Goal: Task Accomplishment & Management: Complete application form

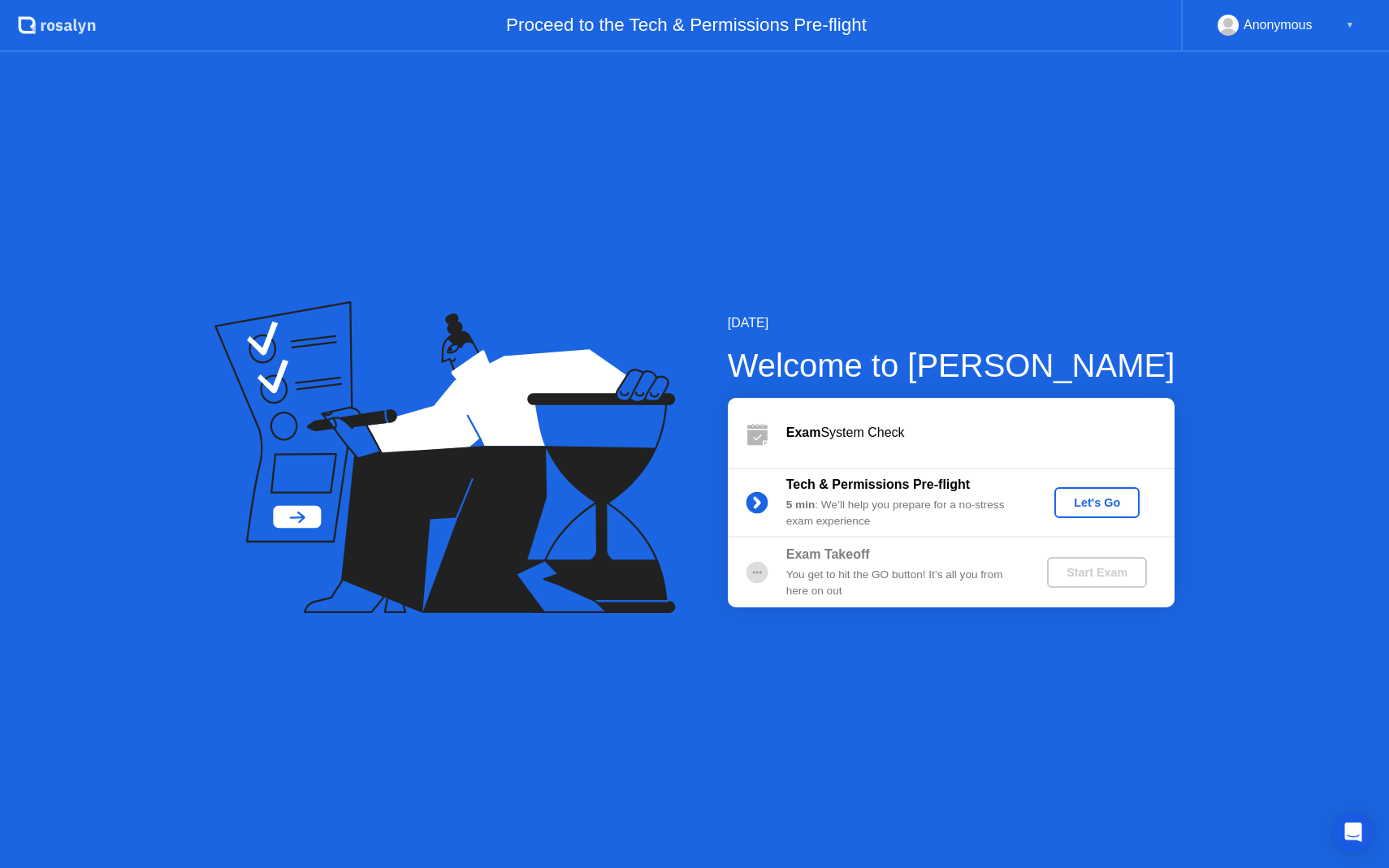
click at [1086, 500] on div "Let's Go" at bounding box center [1096, 502] width 72 height 13
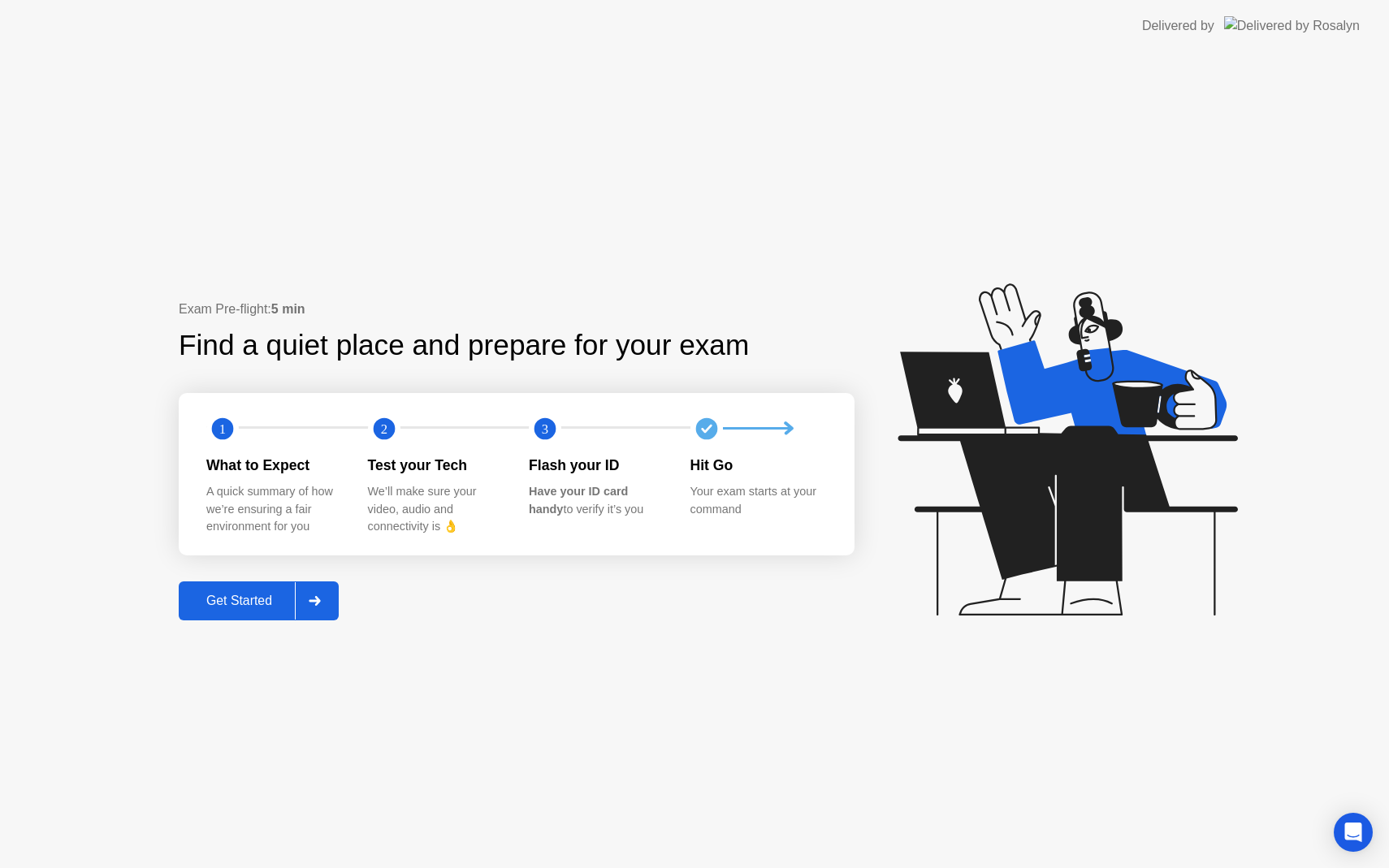
click at [276, 601] on div "Get Started" at bounding box center [239, 601] width 111 height 14
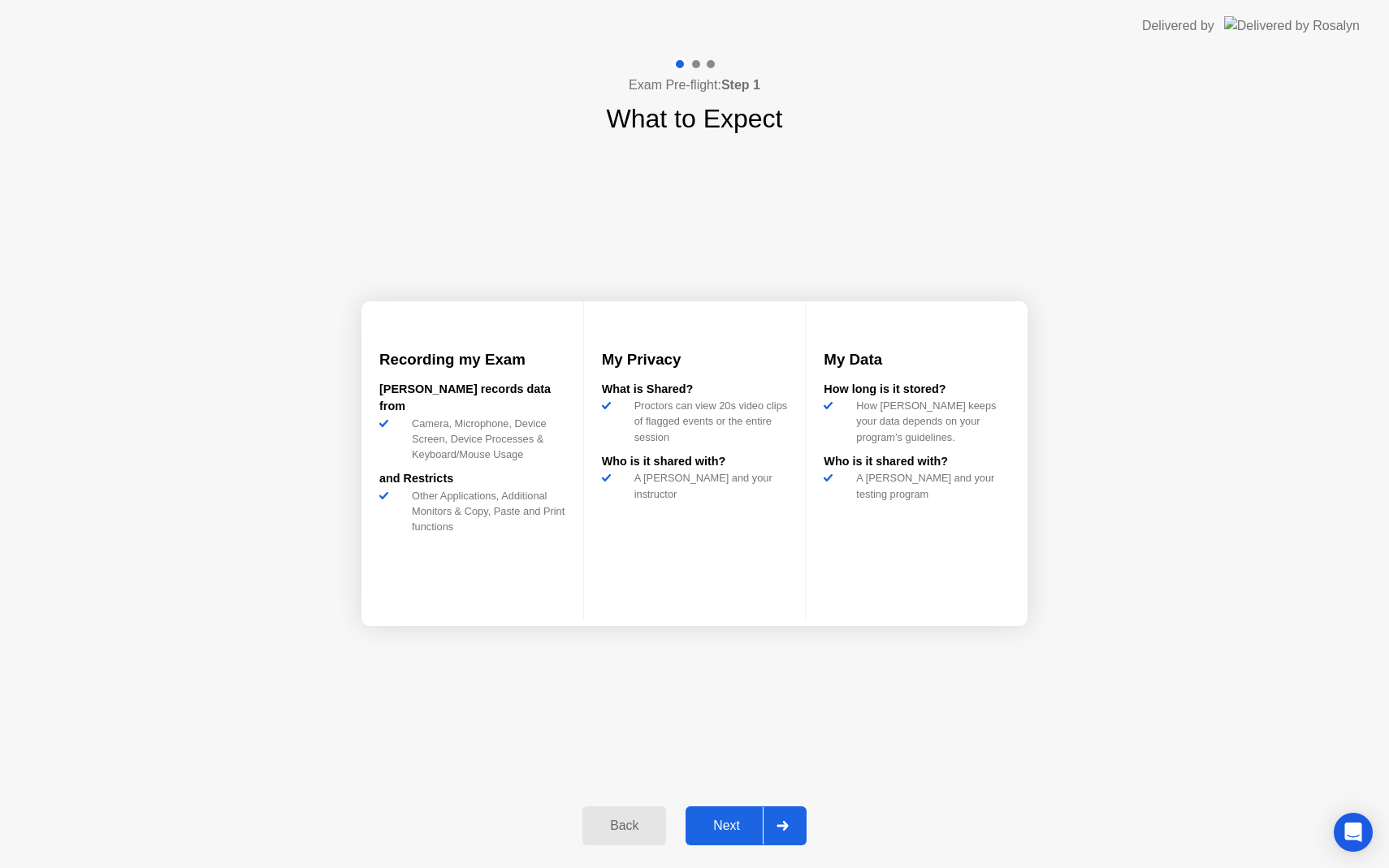
click at [727, 838] on button "Next" at bounding box center [746, 826] width 121 height 39
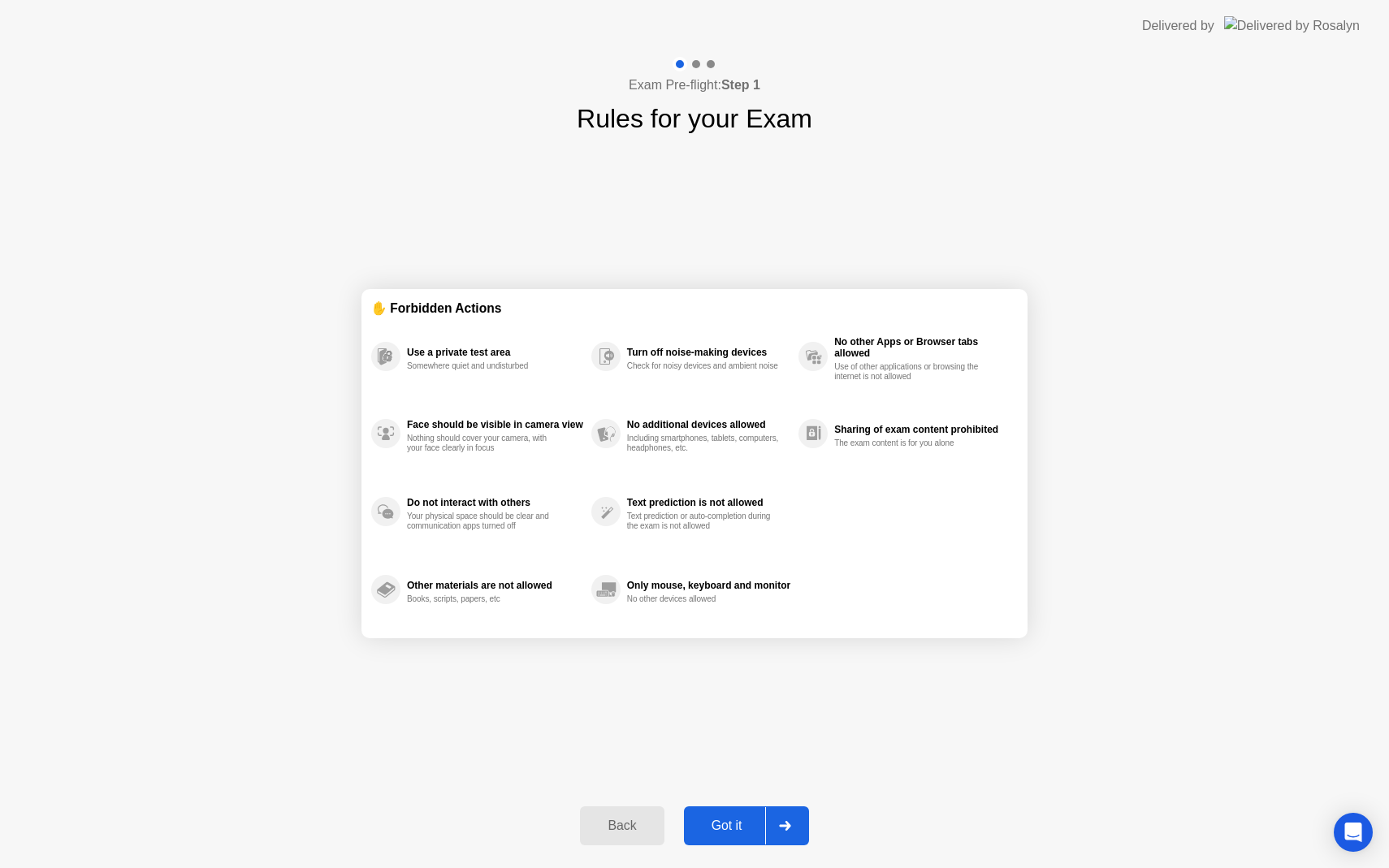
click at [730, 819] on div "Got it" at bounding box center [726, 826] width 76 height 14
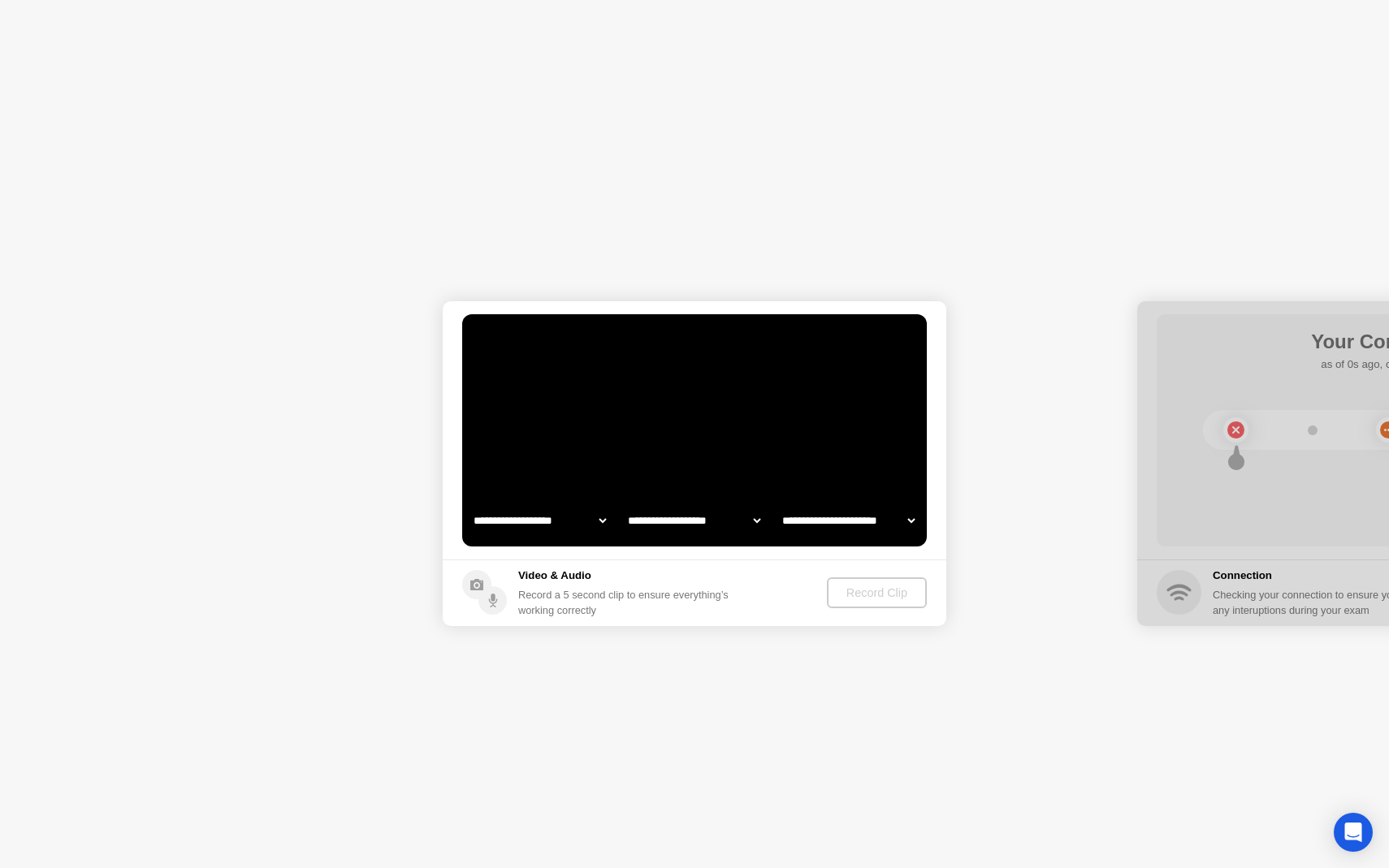
select select "**********"
select select "*******"
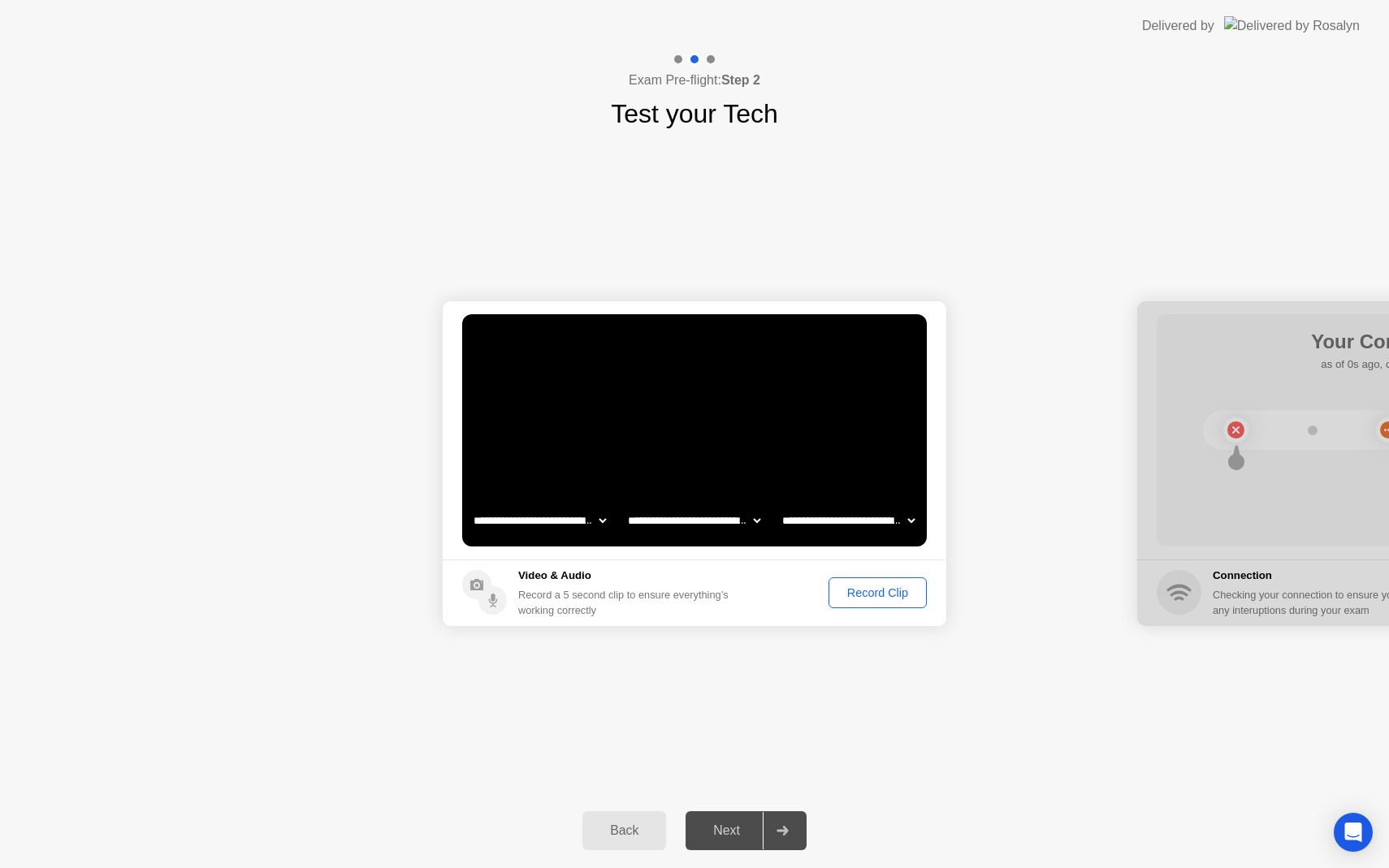
click at [887, 586] on div "Record Clip" at bounding box center [878, 592] width 87 height 13
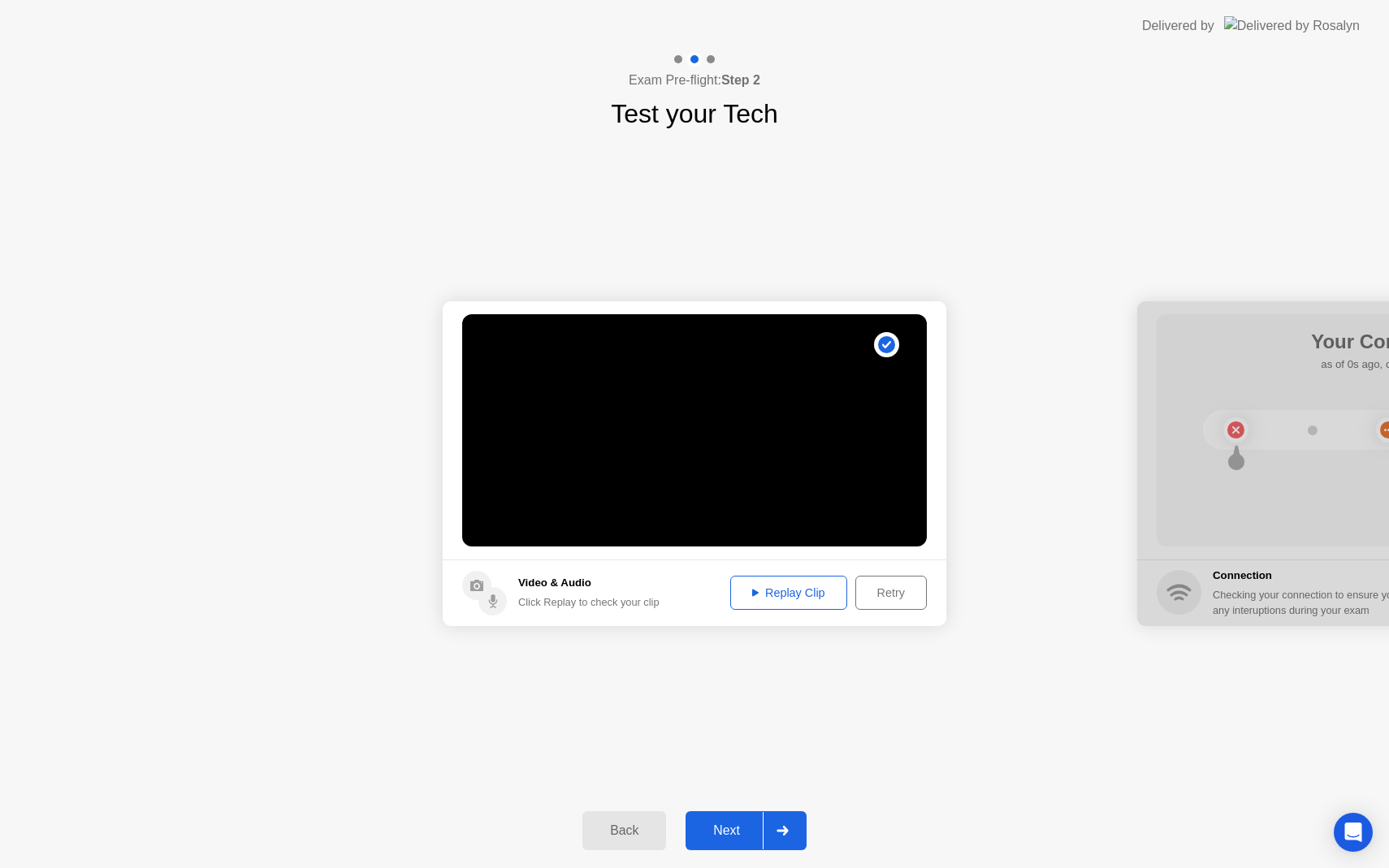
click at [788, 586] on div "Replay Clip" at bounding box center [788, 592] width 105 height 13
click at [799, 597] on div "Replay Clip" at bounding box center [788, 592] width 105 height 13
click at [719, 825] on div "Next" at bounding box center [726, 830] width 72 height 14
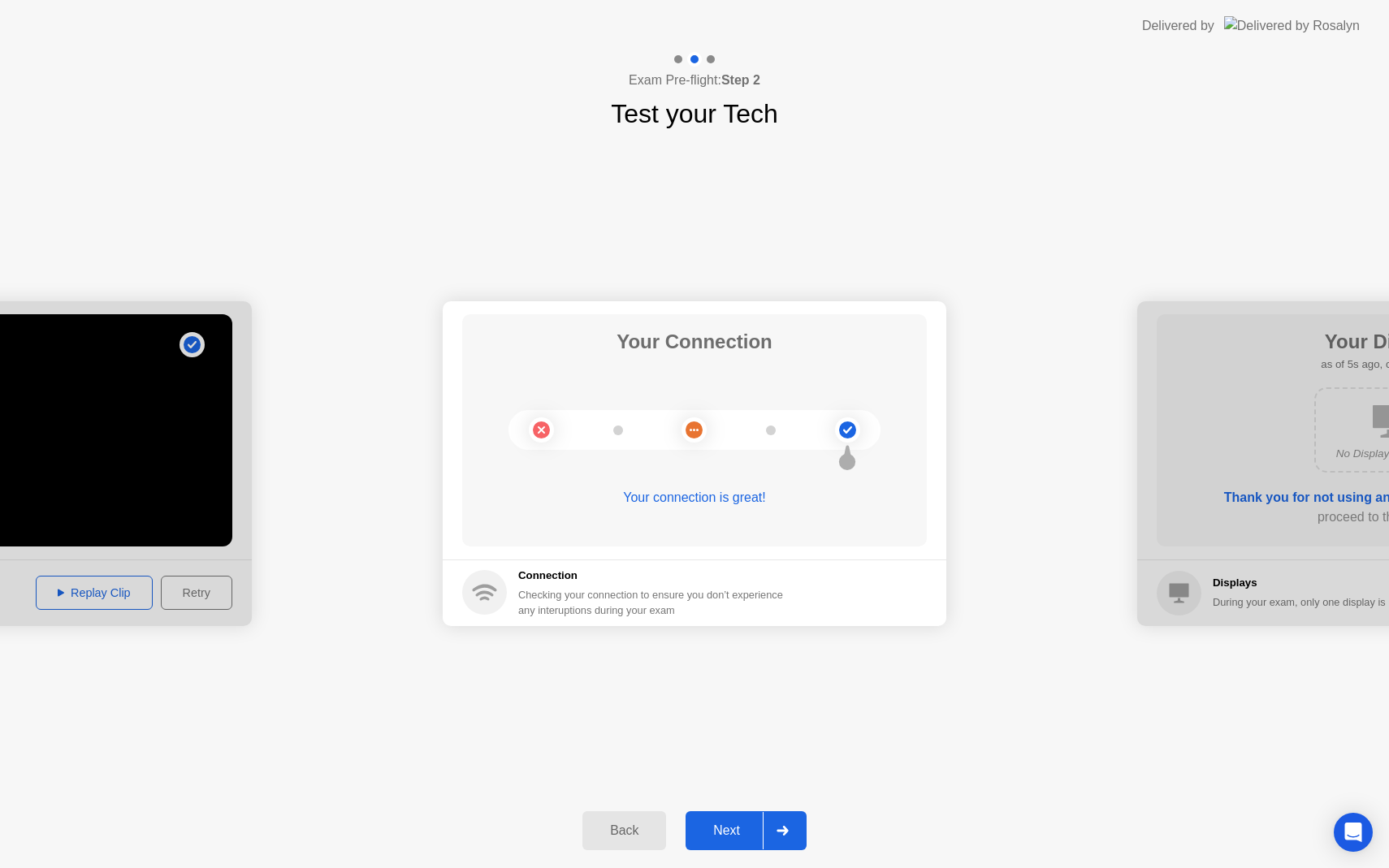
click at [715, 826] on div "Next" at bounding box center [726, 830] width 72 height 14
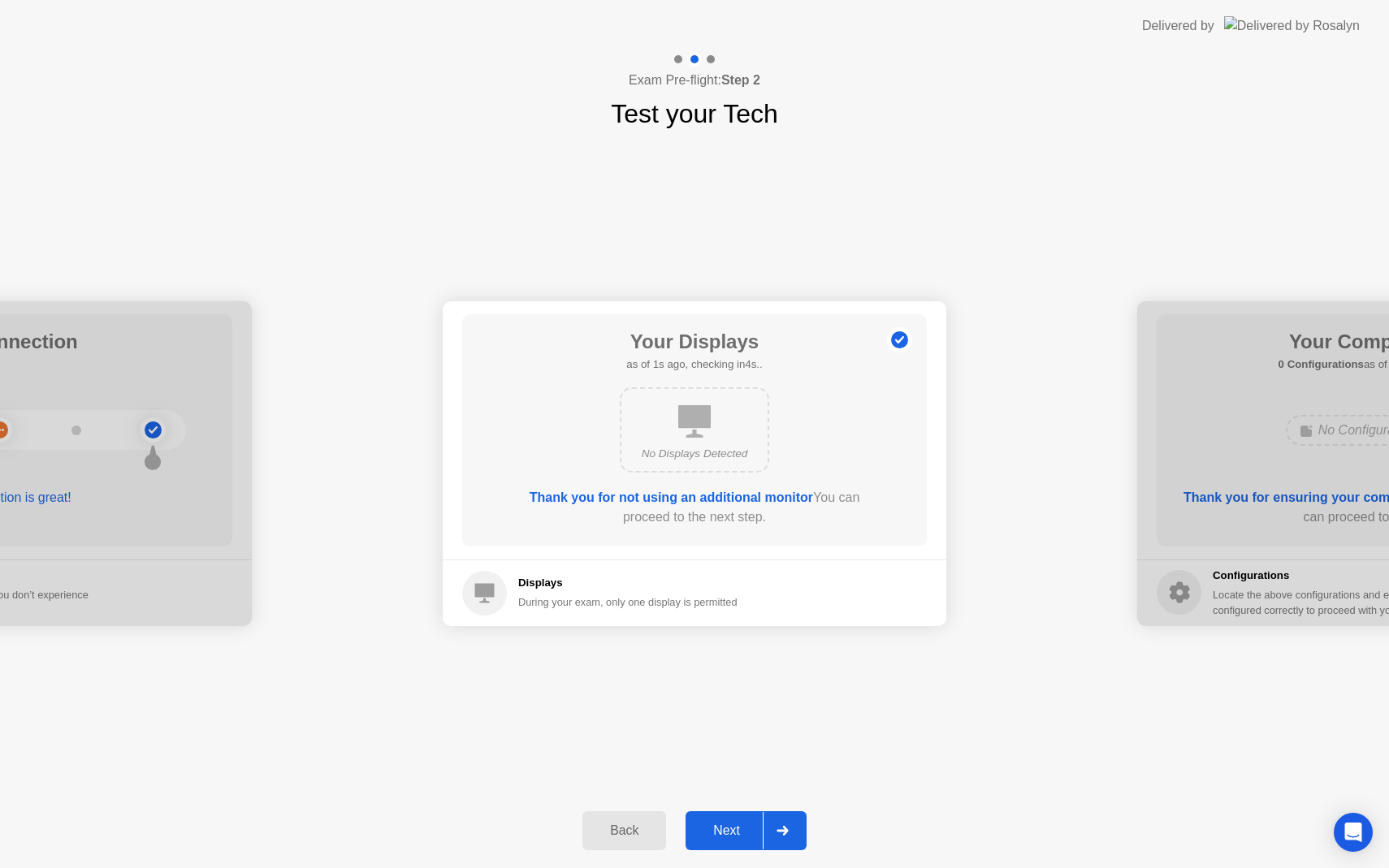
click at [715, 826] on div "Next" at bounding box center [726, 830] width 72 height 14
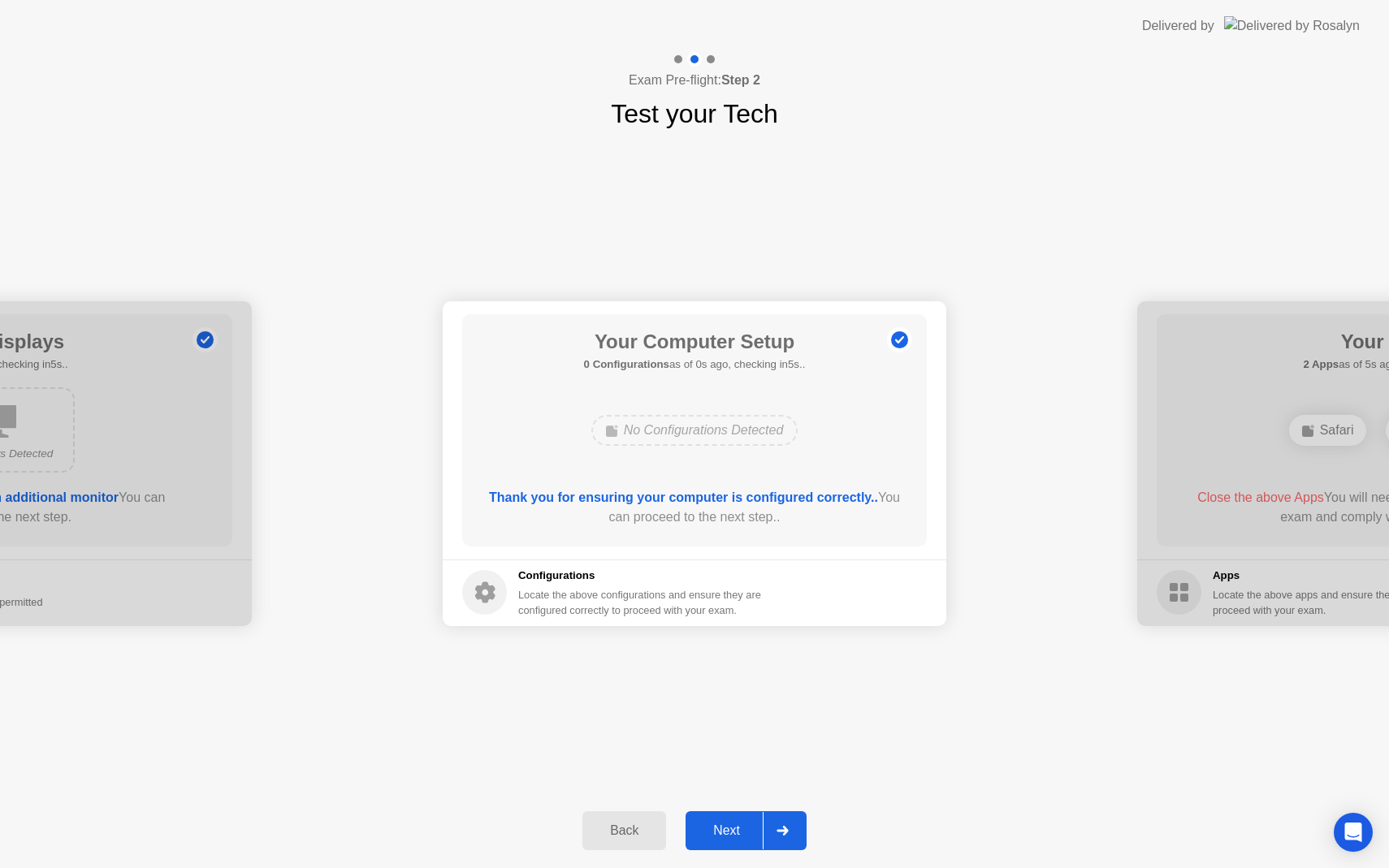
click at [715, 826] on div "Next" at bounding box center [726, 830] width 72 height 14
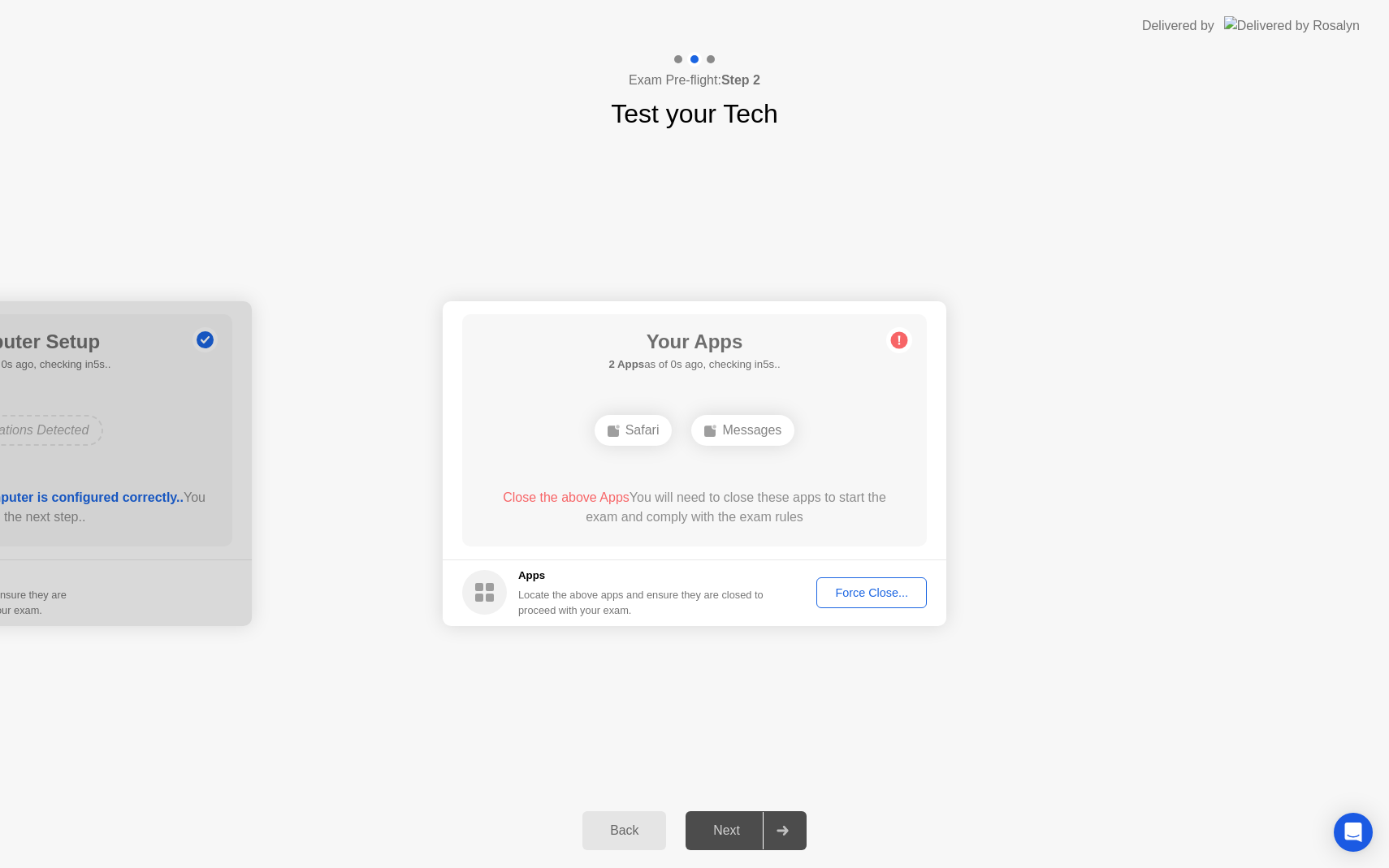
click at [644, 432] on div "Safari" at bounding box center [634, 431] width 78 height 31
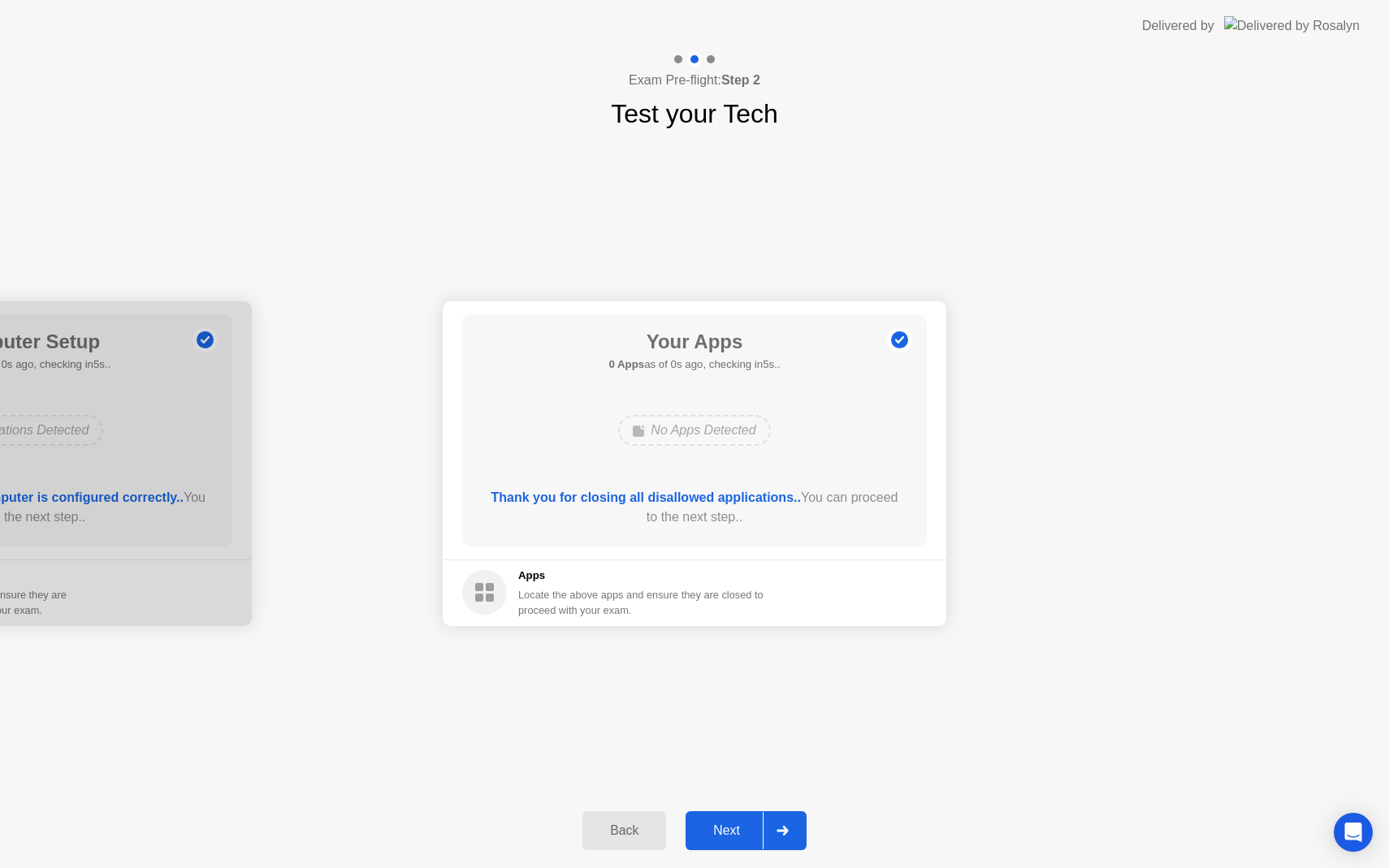
click at [728, 835] on div "Next" at bounding box center [726, 830] width 72 height 14
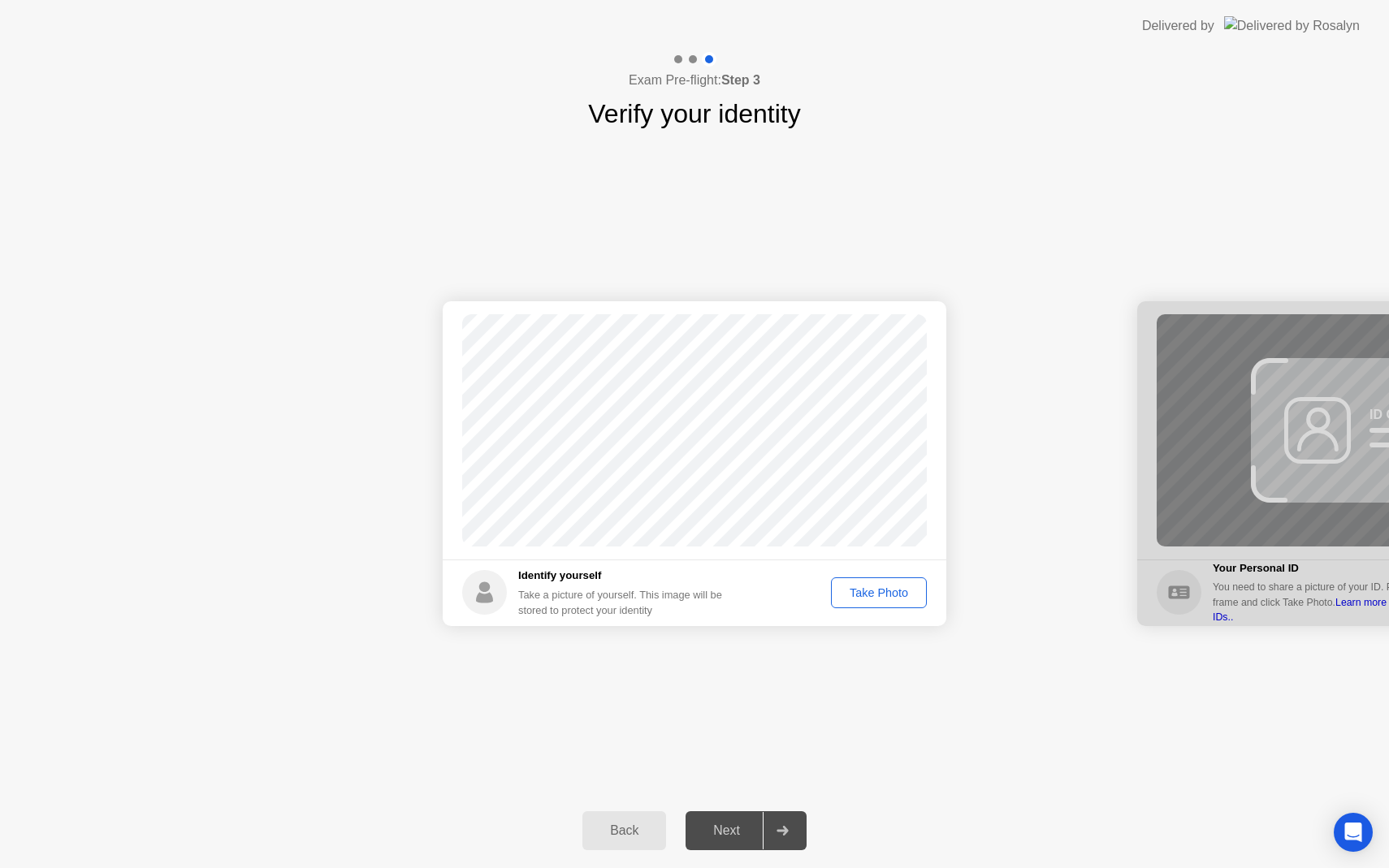
click at [864, 598] on div "Take Photo" at bounding box center [878, 592] width 84 height 13
click at [724, 840] on button "Next" at bounding box center [746, 830] width 121 height 39
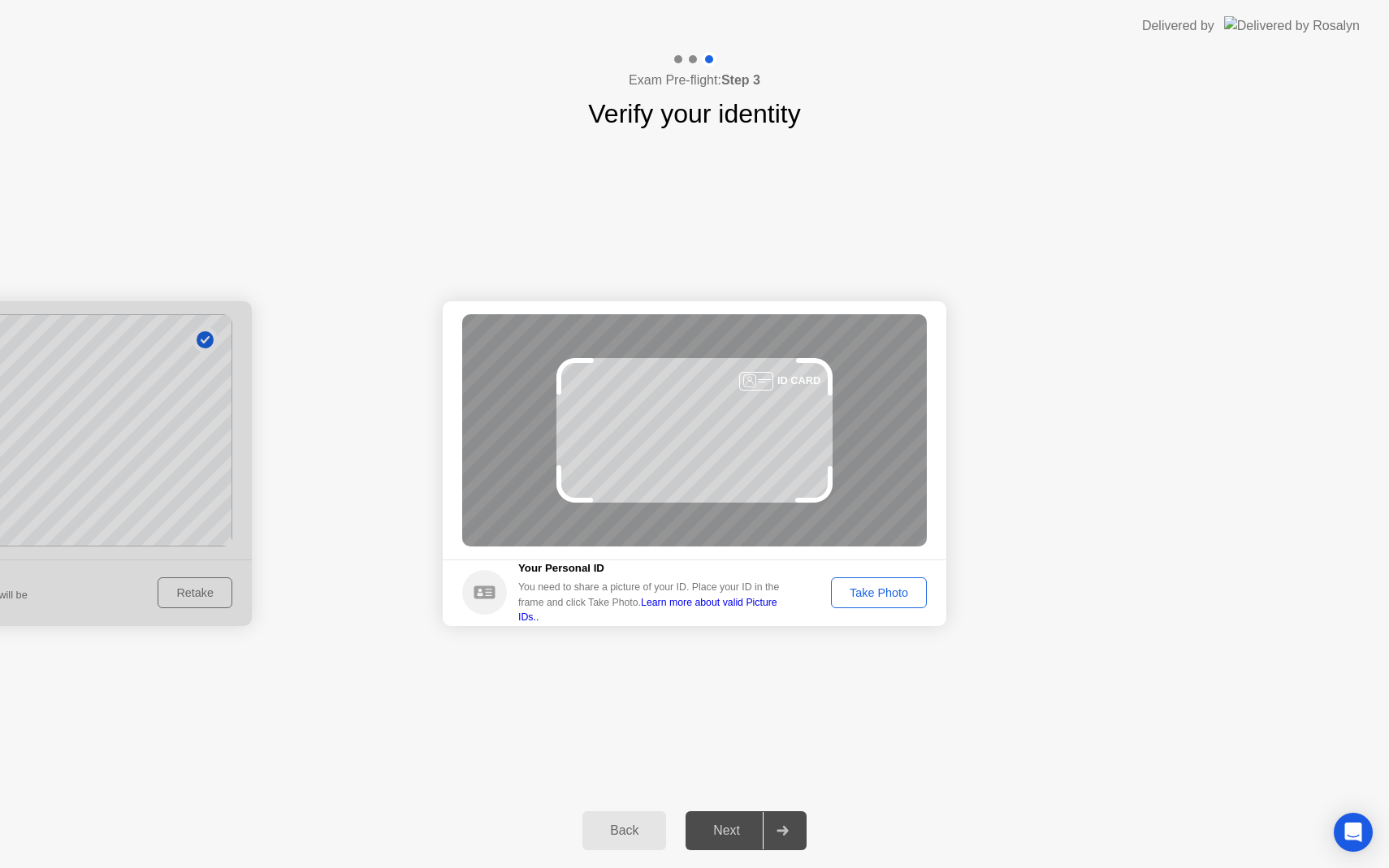
click at [871, 597] on div "Take Photo" at bounding box center [878, 592] width 84 height 13
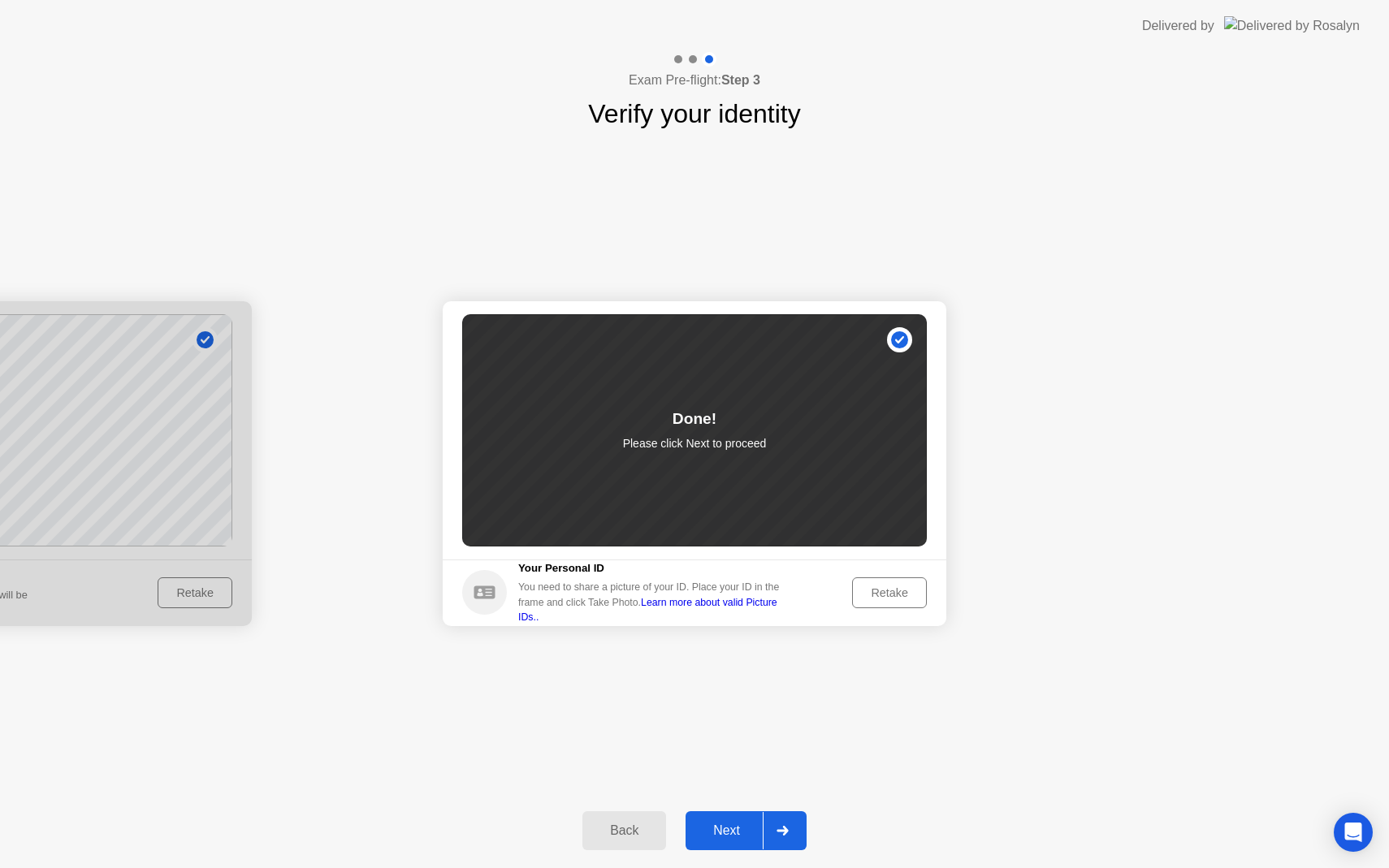
click at [728, 838] on div "Next" at bounding box center [726, 830] width 72 height 14
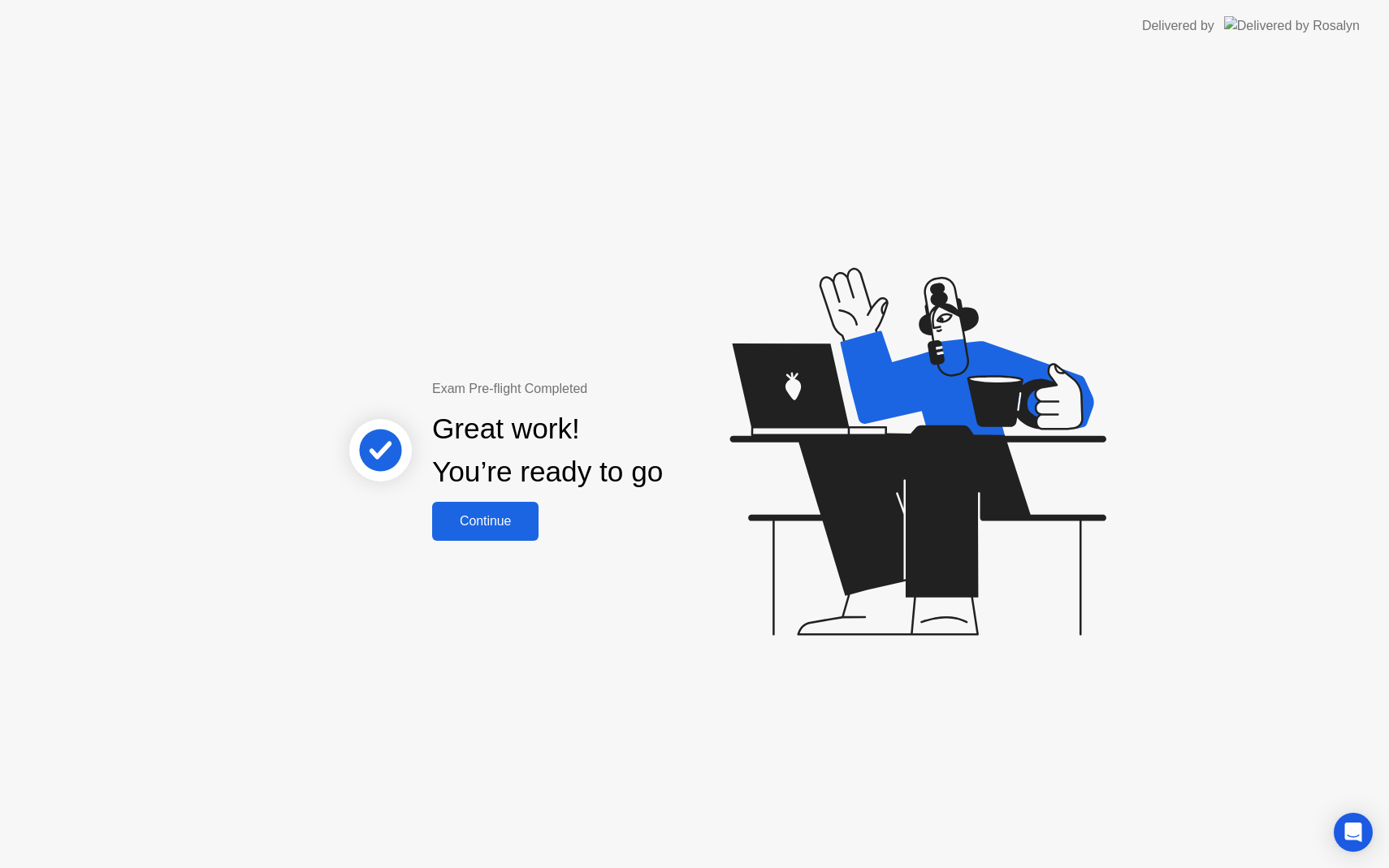
click at [496, 527] on div "Continue" at bounding box center [485, 520] width 97 height 14
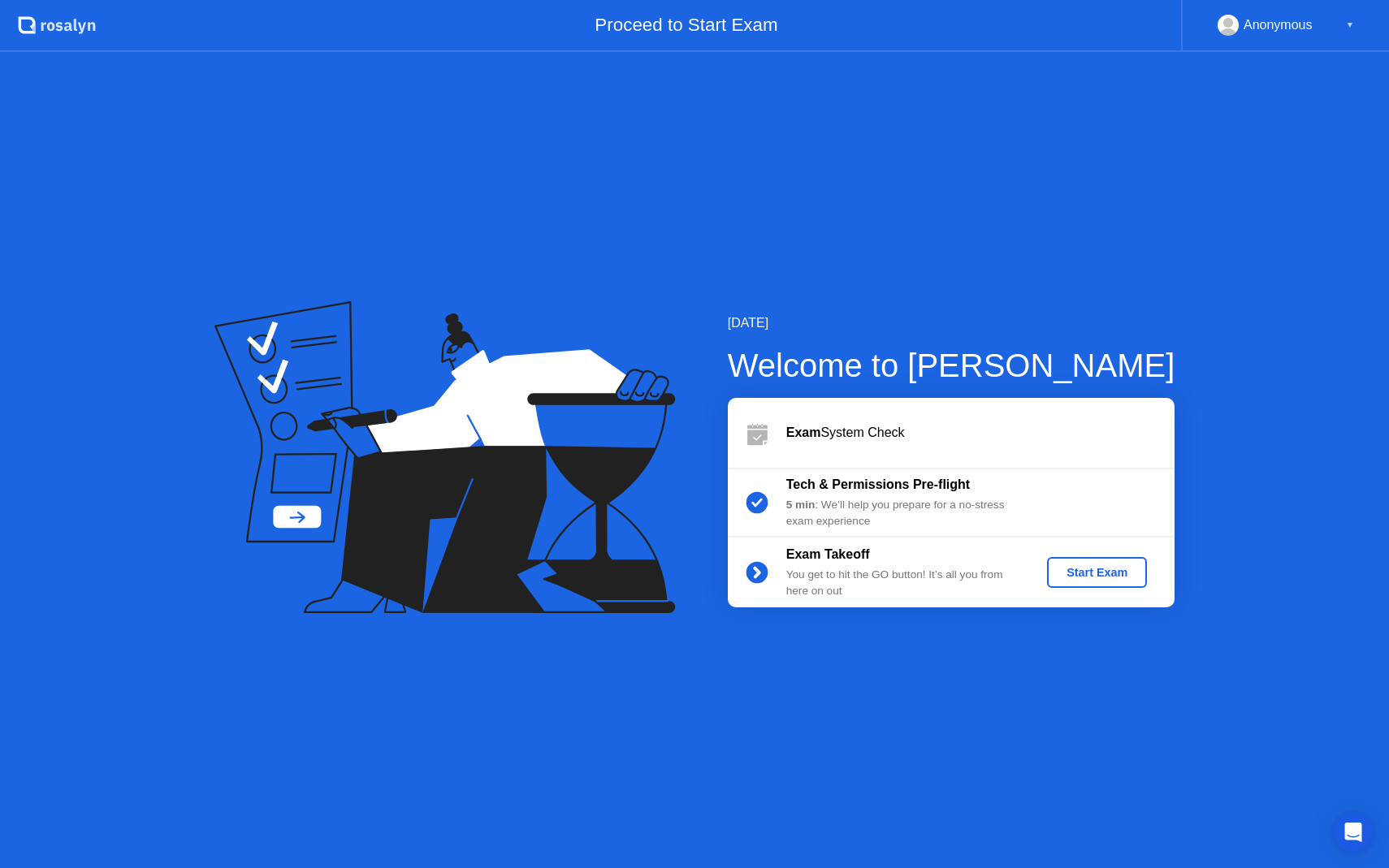
click at [1096, 576] on div "Start Exam" at bounding box center [1097, 572] width 87 height 13
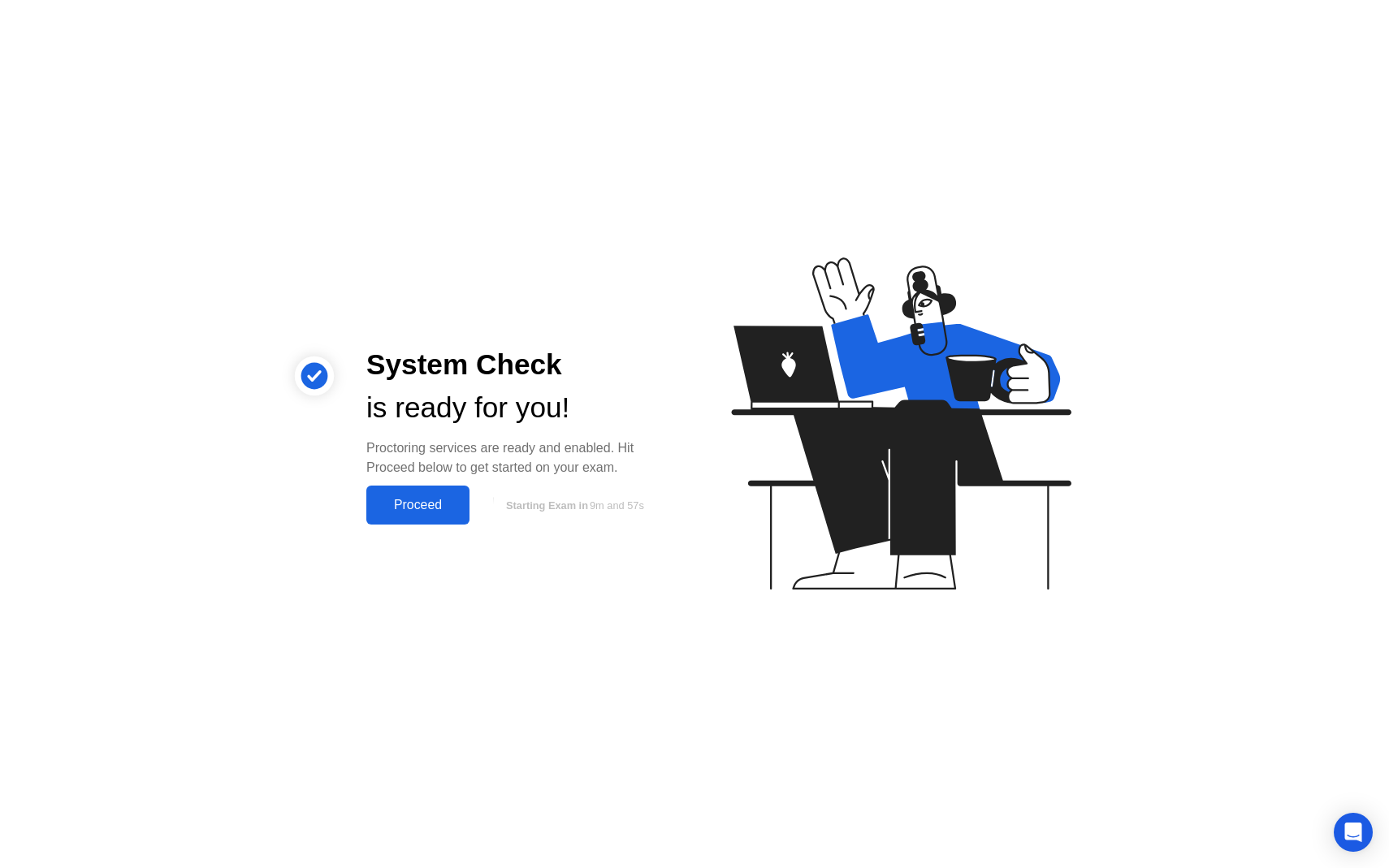
click at [415, 513] on div "Proceed" at bounding box center [417, 505] width 94 height 14
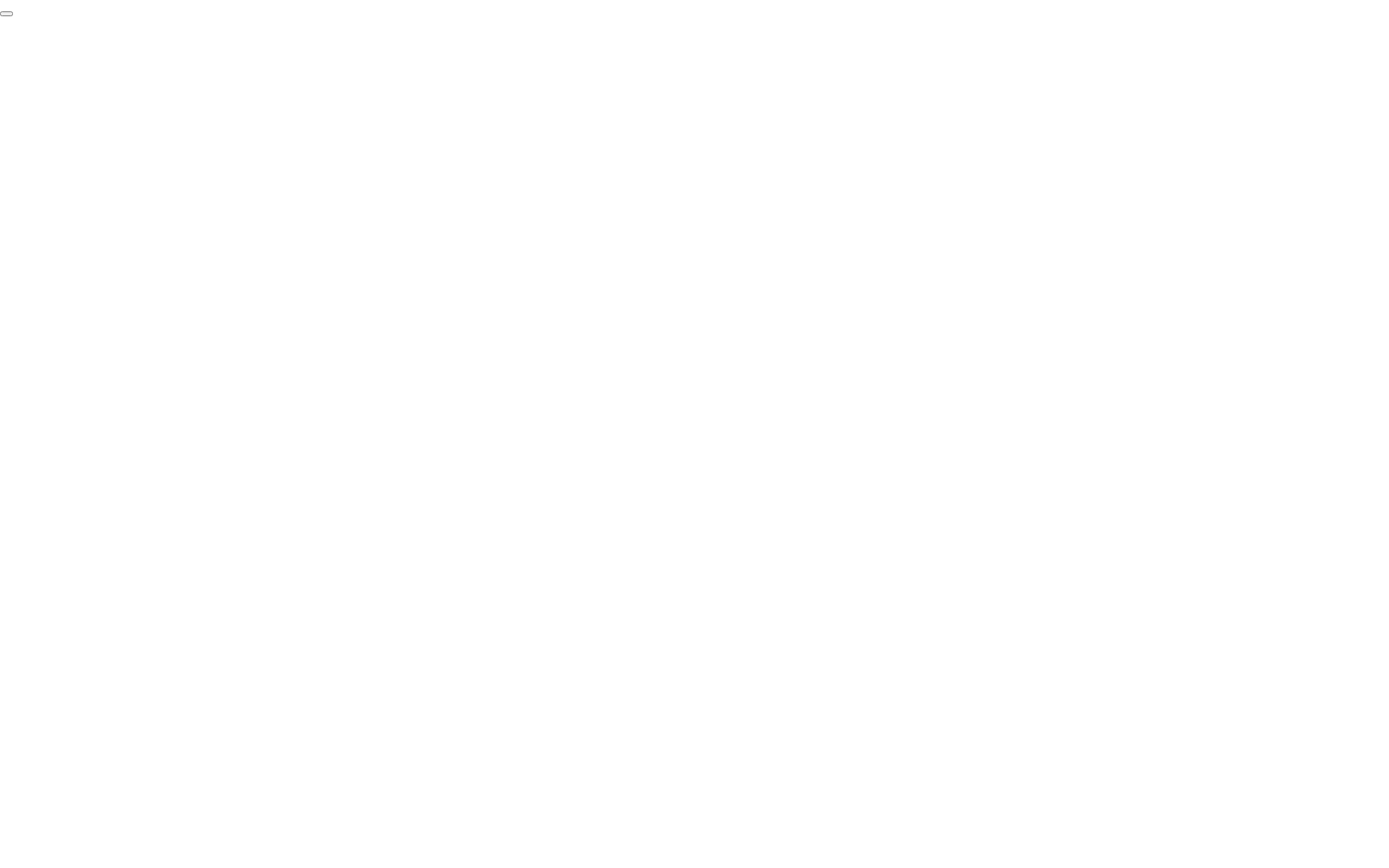
click div "End Proctoring Session"
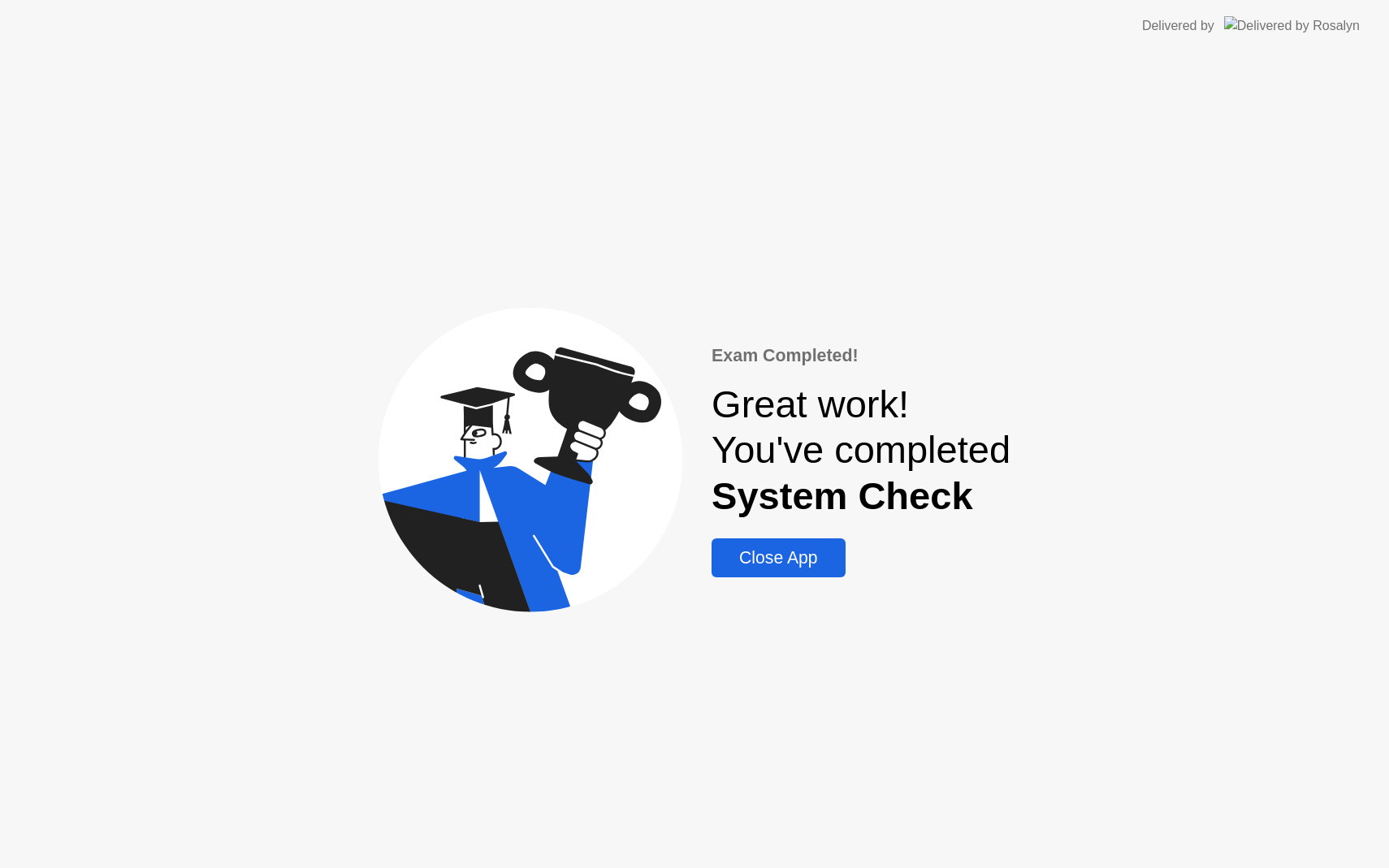
click at [792, 565] on div "Close App" at bounding box center [779, 558] width 124 height 19
